Goal: Information Seeking & Learning: Understand process/instructions

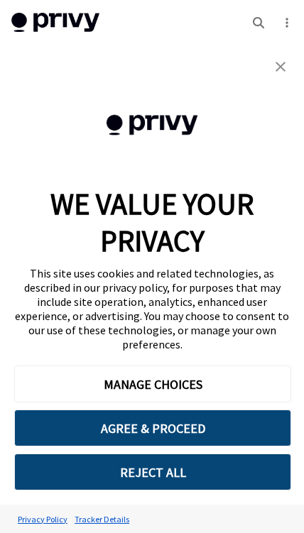
click at [28, 60] on div "Cookie Consent Banner" at bounding box center [152, 114] width 304 height 142
click at [101, 516] on link "Tracker Details" at bounding box center [102, 518] width 62 height 25
click at [182, 433] on button "AGREE & PROCEED" at bounding box center [152, 427] width 277 height 37
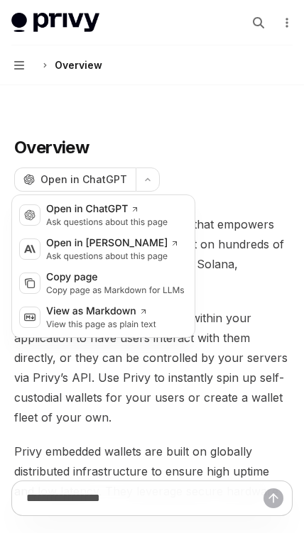
click at [165, 281] on div "Copy page" at bounding box center [115, 277] width 138 height 14
click at [165, 215] on div "Open in ChatGPT" at bounding box center [106, 209] width 121 height 14
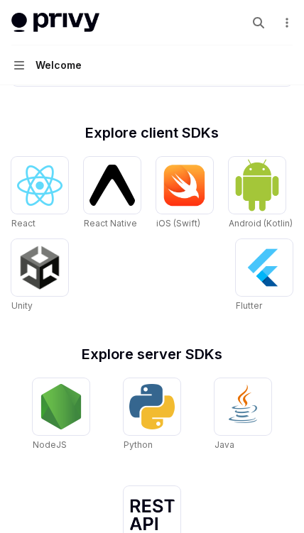
click at [172, 205] on img at bounding box center [184, 185] width 45 height 43
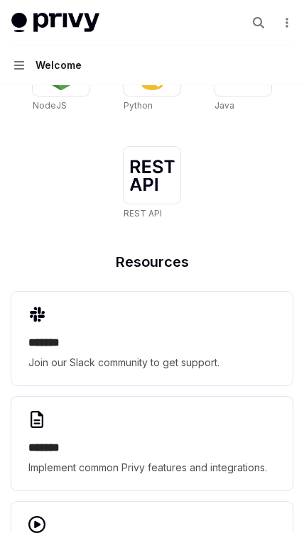
type textarea "*"
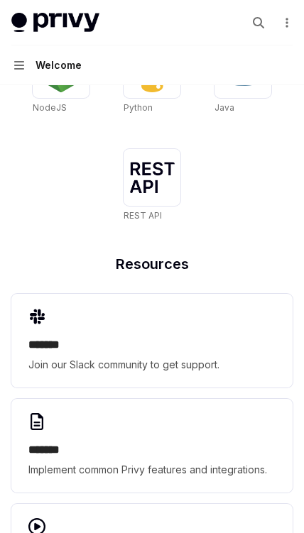
click at [174, 167] on img at bounding box center [151, 177] width 45 height 31
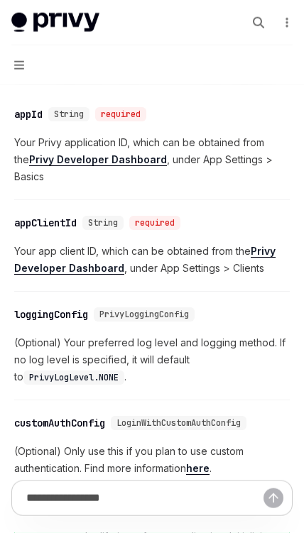
scroll to position [977, 0]
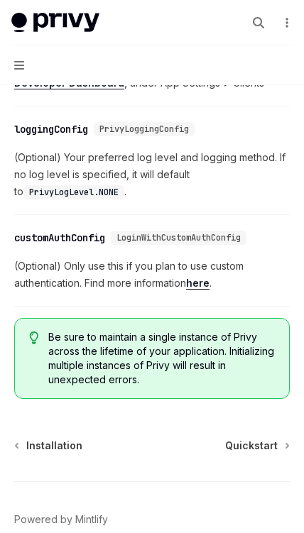
click at [173, 289] on span "(Optional) Only use this if you plan to use custom authentication. Find more in…" at bounding box center [151, 274] width 275 height 34
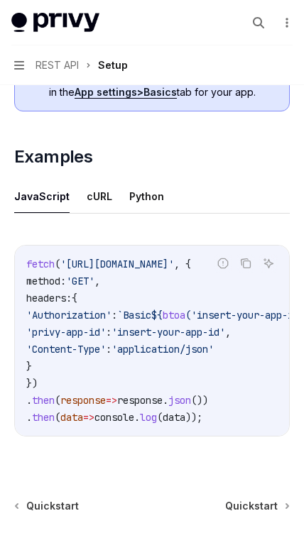
click at [105, 190] on button "cURL" at bounding box center [100, 195] width 26 height 33
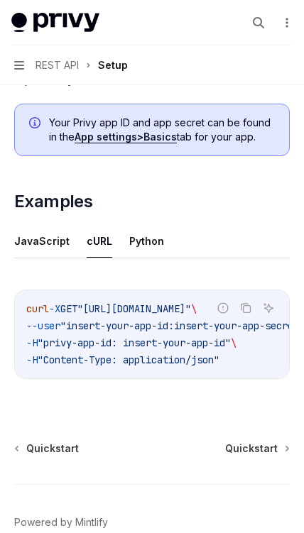
click at [157, 236] on button "Python" at bounding box center [146, 240] width 35 height 33
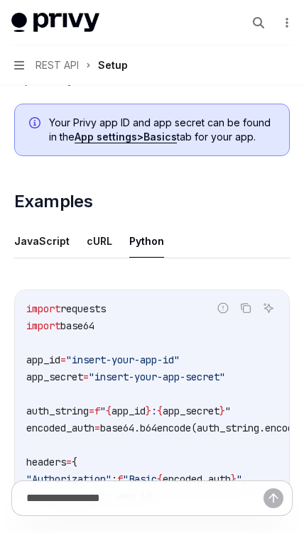
click at [37, 247] on button "JavaScript" at bounding box center [41, 240] width 55 height 33
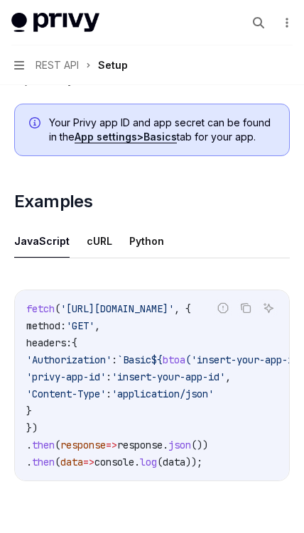
click at [87, 236] on button "cURL" at bounding box center [100, 240] width 26 height 33
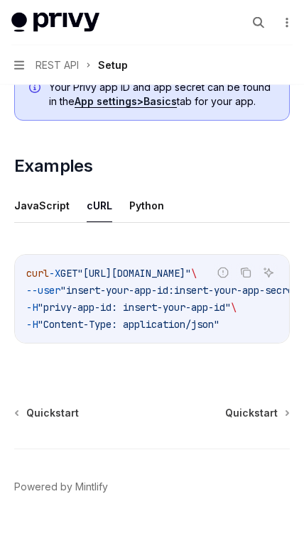
scroll to position [796, 0]
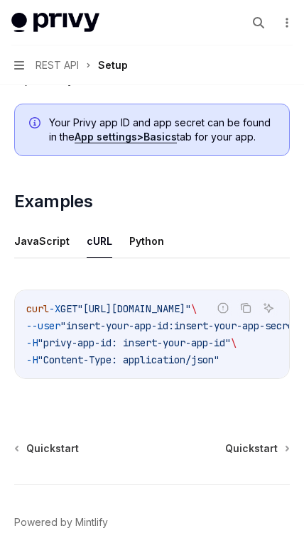
click at [265, 452] on span "Quickstart" at bounding box center [251, 448] width 52 height 14
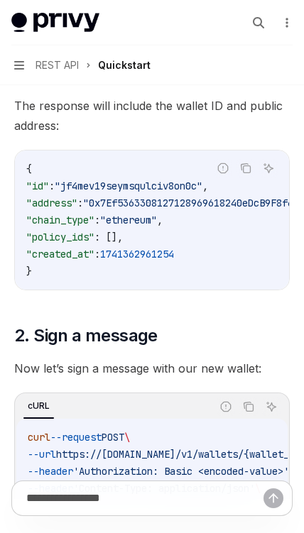
scroll to position [551, 0]
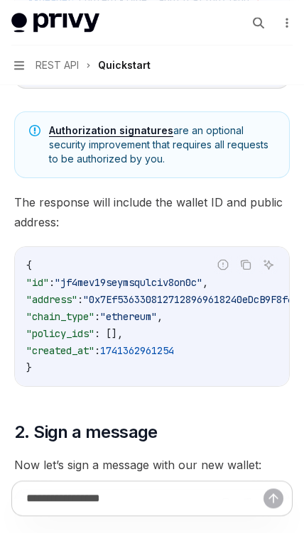
click at [140, 124] on link "Authorization signatures" at bounding box center [111, 130] width 124 height 13
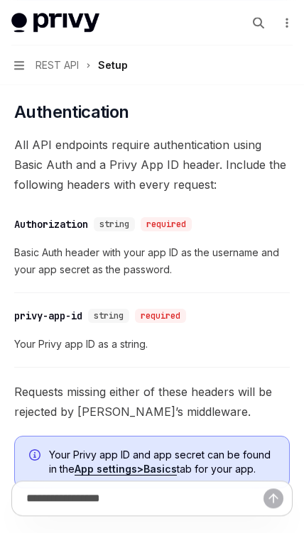
scroll to position [430, 0]
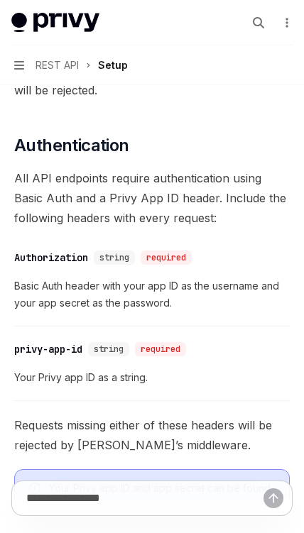
click at [27, 62] on button "Navigation REST API Setup" at bounding box center [152, 65] width 304 height 40
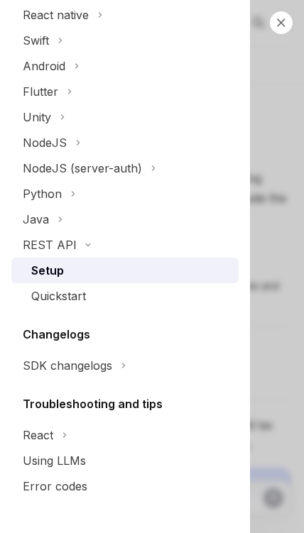
scroll to position [253, 0]
click at [52, 434] on div "React" at bounding box center [38, 434] width 30 height 17
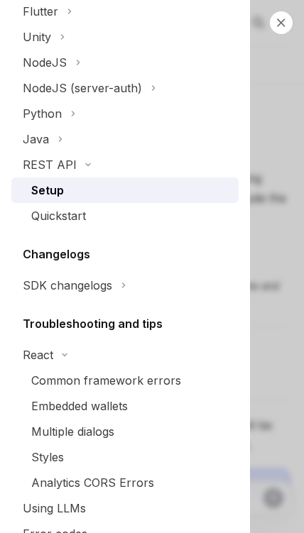
scroll to position [340, 0]
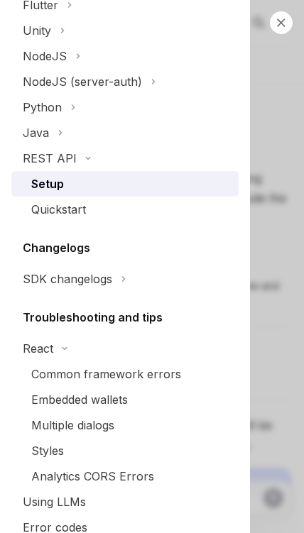
click at [107, 405] on div "Embedded wallets" at bounding box center [79, 399] width 96 height 17
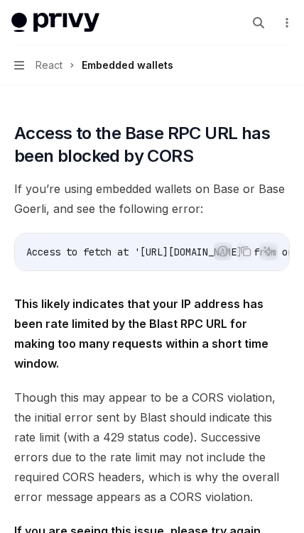
scroll to position [747, 0]
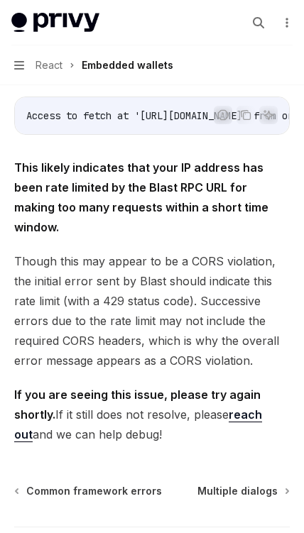
type textarea "*"
